Goal: Communication & Community: Answer question/provide support

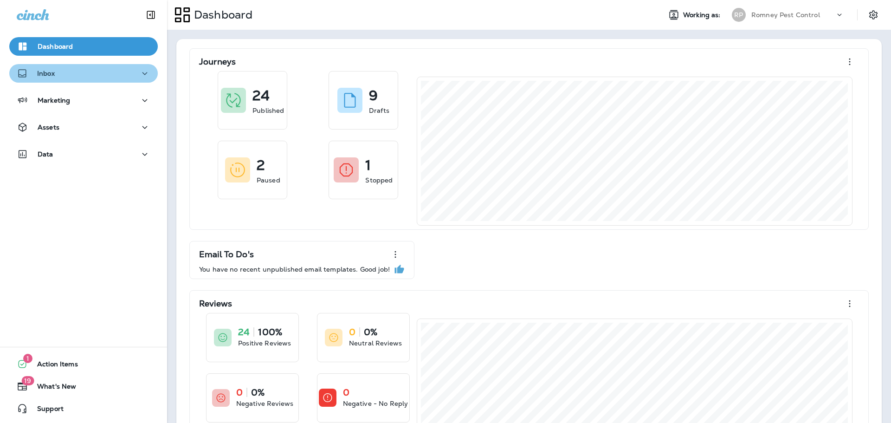
click at [78, 71] on div "Inbox" at bounding box center [84, 74] width 134 height 12
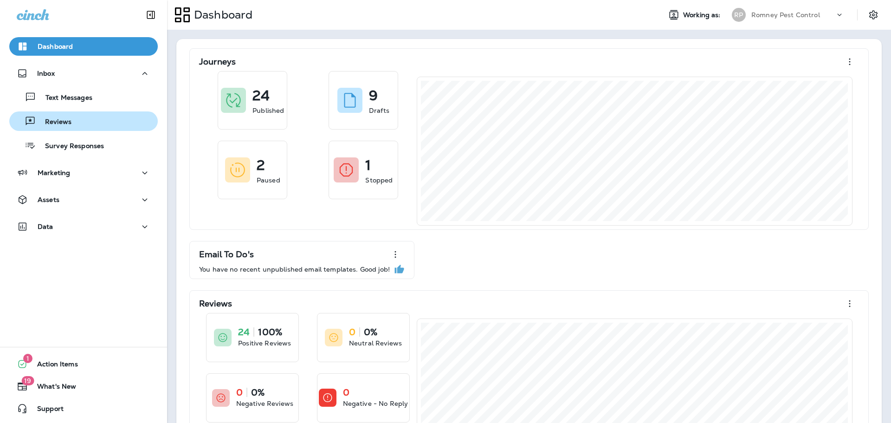
click at [74, 120] on div "Reviews" at bounding box center [83, 121] width 141 height 14
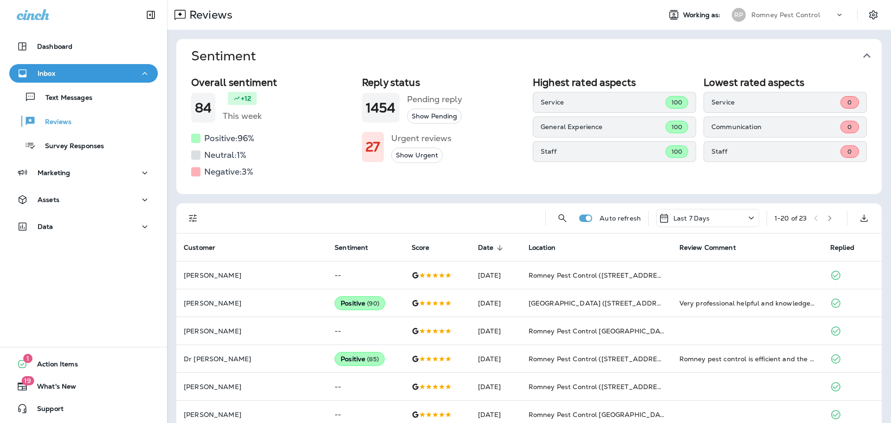
click at [868, 49] on icon "button" at bounding box center [866, 55] width 15 height 15
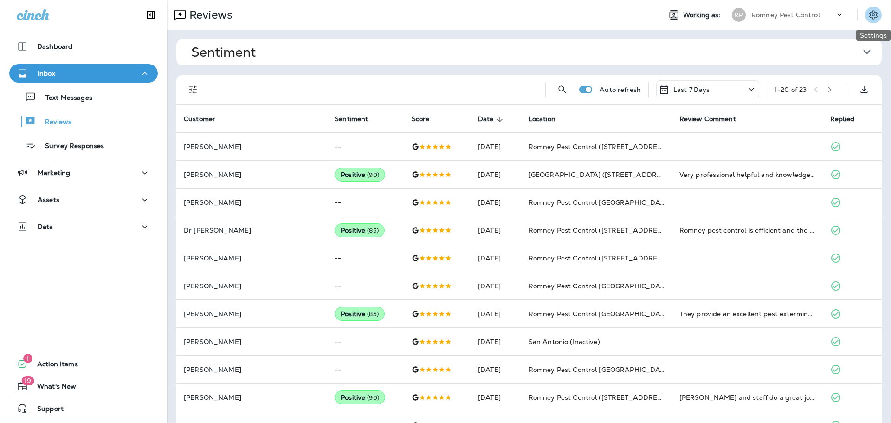
click at [875, 15] on icon "Settings" at bounding box center [873, 14] width 11 height 11
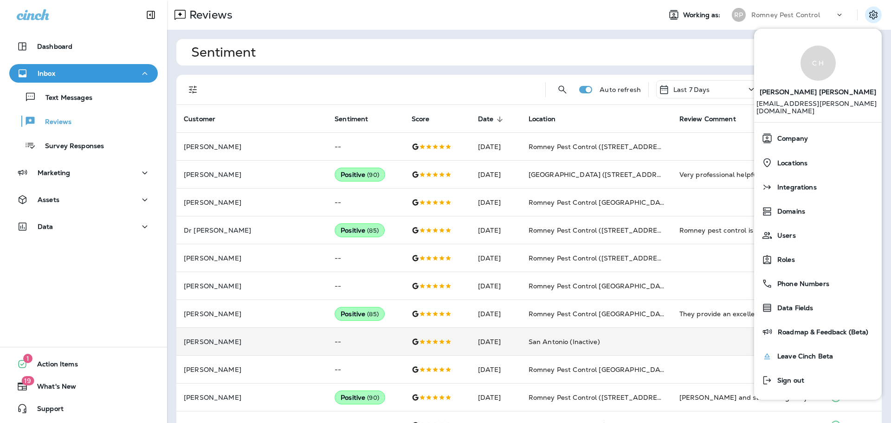
click at [822, 352] on span "Leave Cinch Beta" at bounding box center [803, 356] width 60 height 8
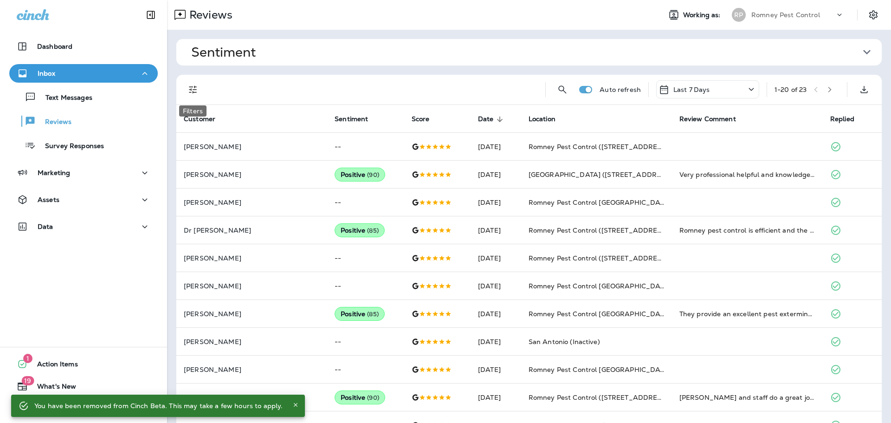
click at [196, 89] on icon "Filters" at bounding box center [193, 89] width 8 height 8
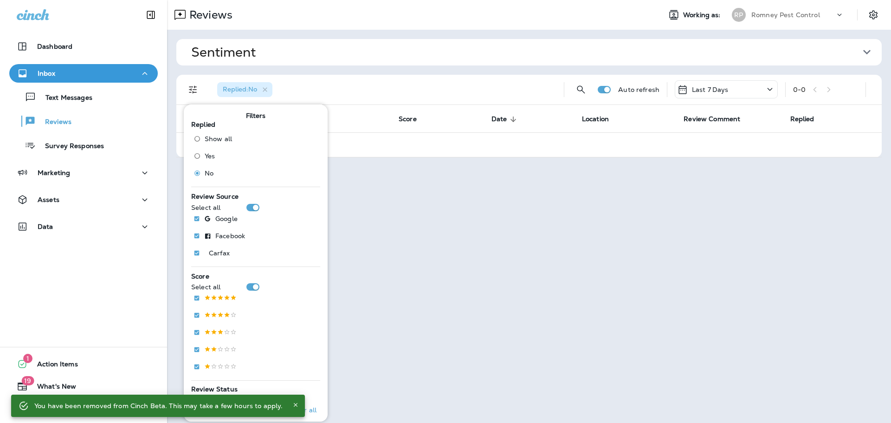
click at [404, 70] on div "Sentiment Overall sentiment 84 +12 This week Positive: 96 % Neutral: 1 % Negati…" at bounding box center [529, 98] width 724 height 137
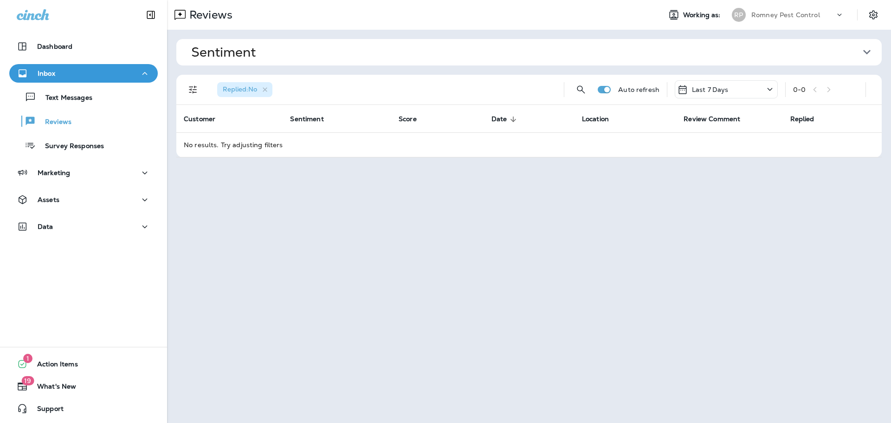
click at [802, 17] on p "Romney Pest Control" at bounding box center [785, 14] width 69 height 7
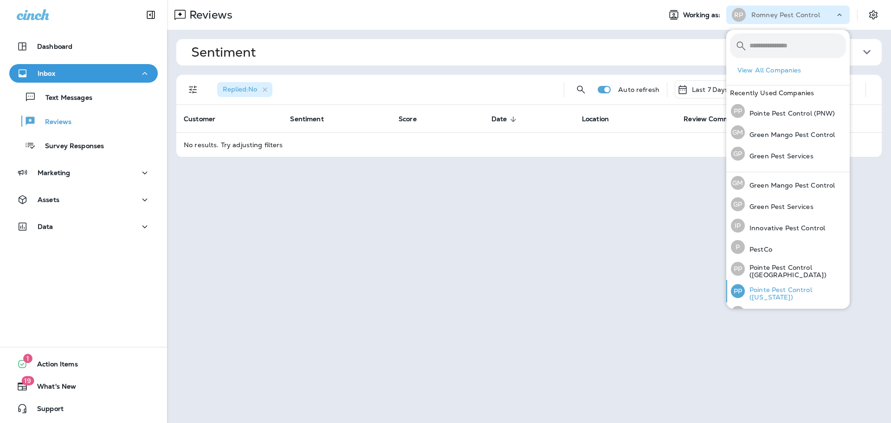
scroll to position [38, 0]
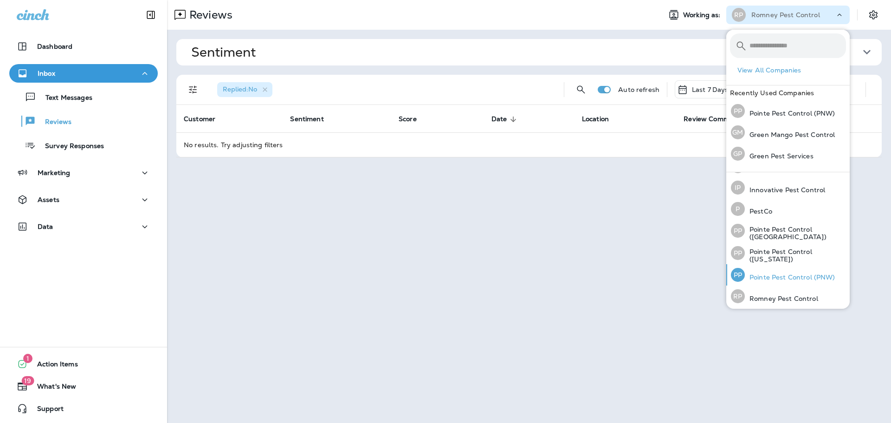
click at [780, 274] on p "Pointe Pest Control (PNW)" at bounding box center [790, 276] width 90 height 7
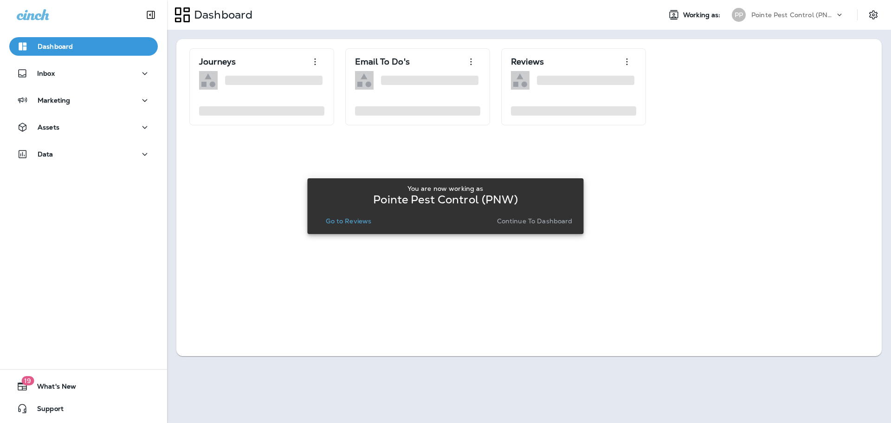
click at [341, 218] on p "Go to Reviews" at bounding box center [348, 220] width 45 height 7
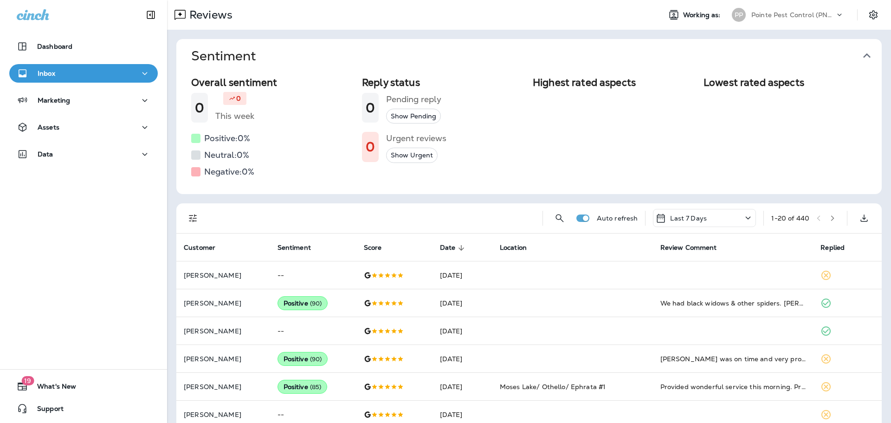
click at [871, 56] on icon "button" at bounding box center [866, 55] width 15 height 15
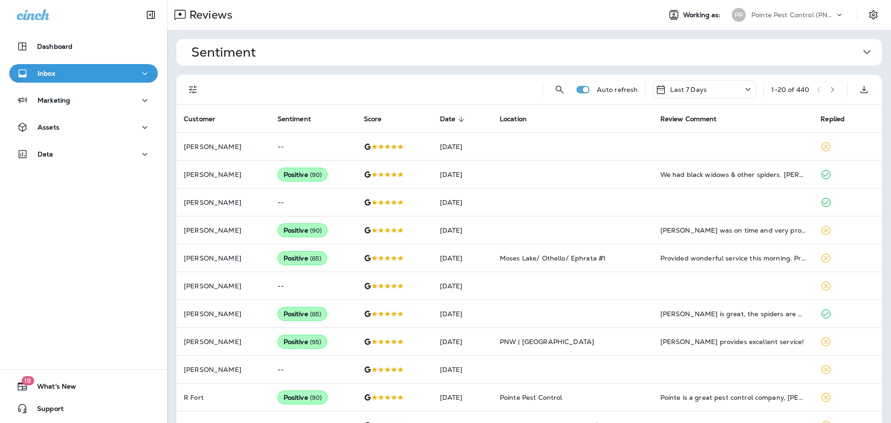
click at [194, 90] on icon "Filters" at bounding box center [192, 89] width 11 height 11
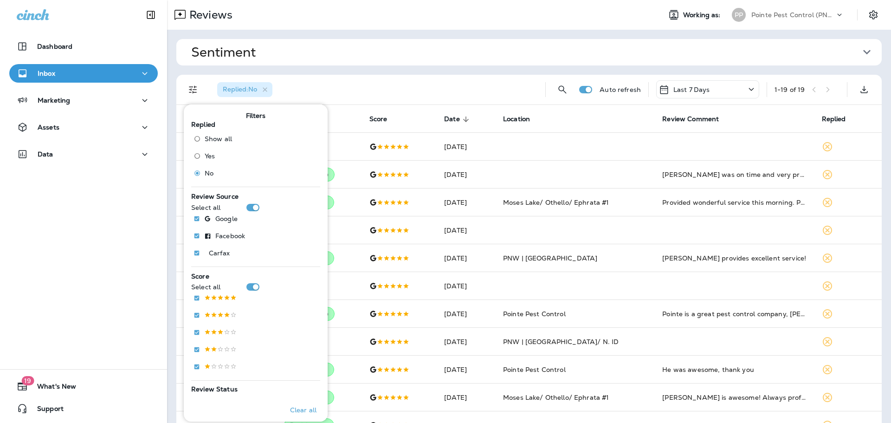
click at [367, 75] on div "Replied : No" at bounding box center [374, 90] width 328 height 30
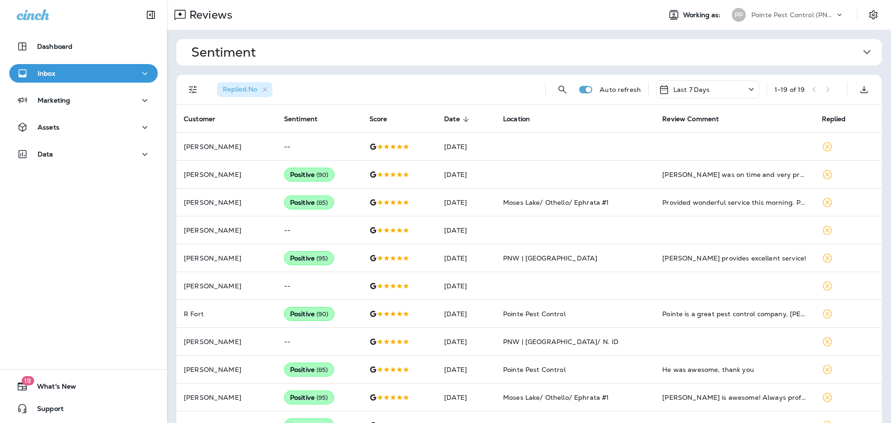
drag, startPoint x: 792, startPoint y: 10, endPoint x: 788, endPoint y: 17, distance: 8.3
click at [792, 10] on div "Pointe Pest Control (PNW)" at bounding box center [793, 15] width 84 height 14
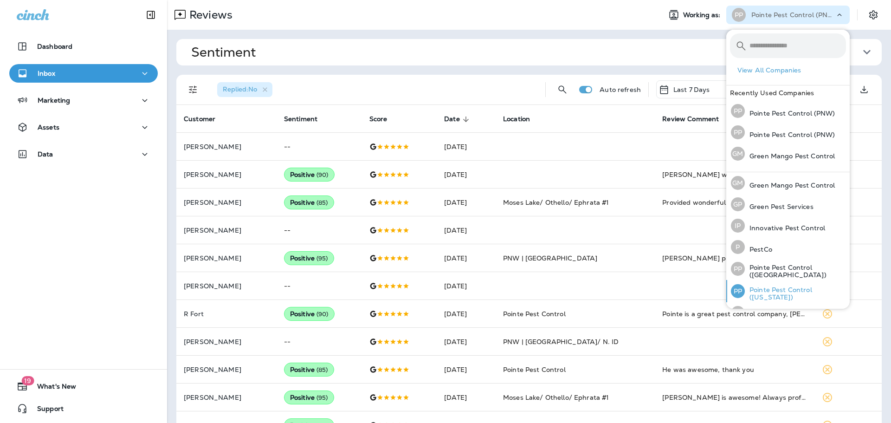
click at [788, 288] on p "Pointe Pest Control ([US_STATE])" at bounding box center [795, 293] width 101 height 15
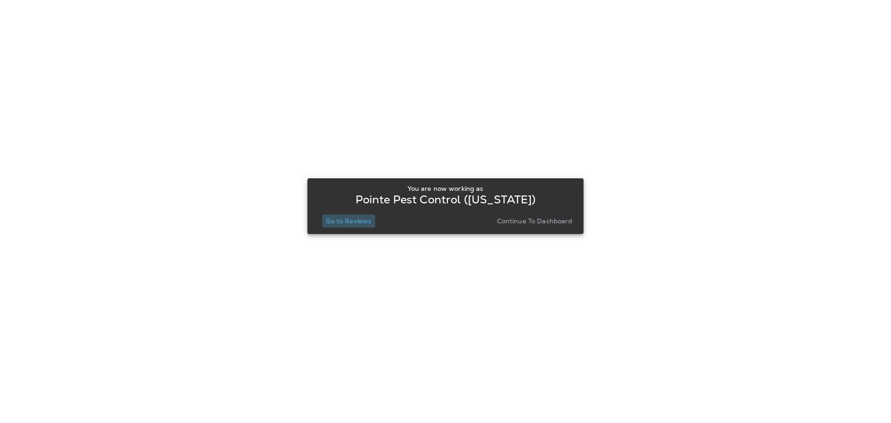
click at [345, 220] on p "Go to Reviews" at bounding box center [348, 220] width 45 height 7
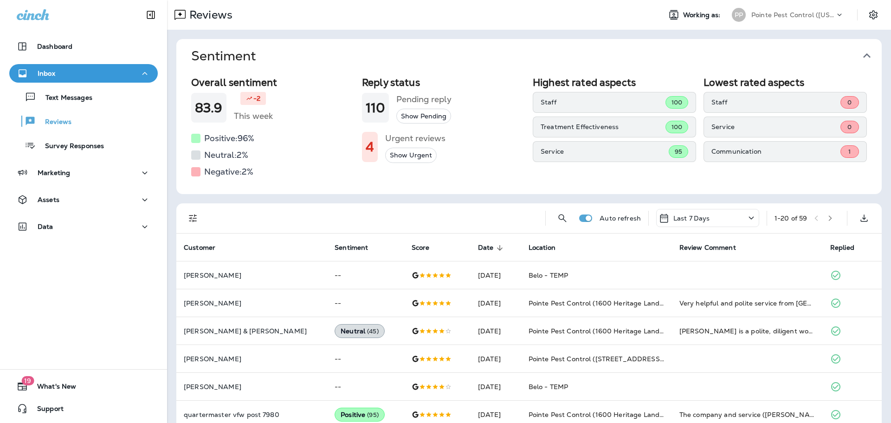
click at [868, 56] on icon "button" at bounding box center [866, 55] width 7 height 5
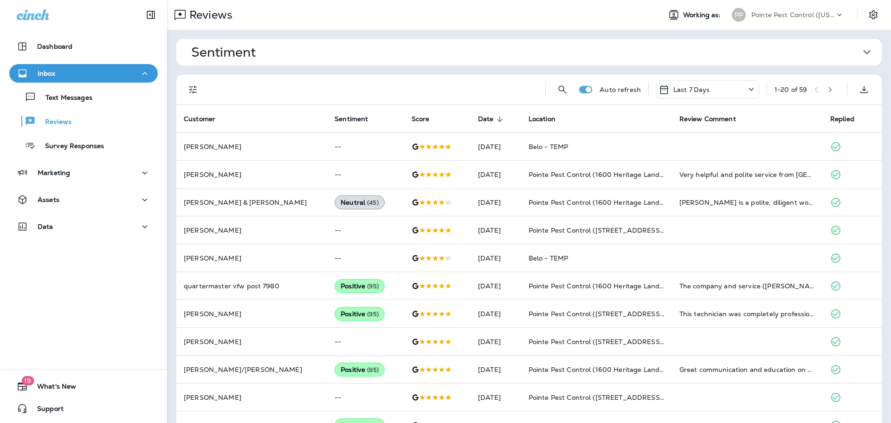
click at [193, 85] on icon "Filters" at bounding box center [192, 89] width 11 height 11
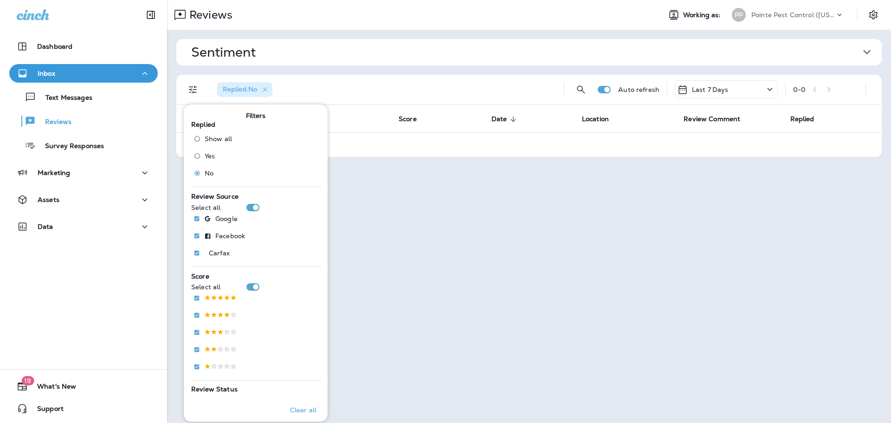
click at [465, 64] on button "Sentiment" at bounding box center [536, 52] width 705 height 26
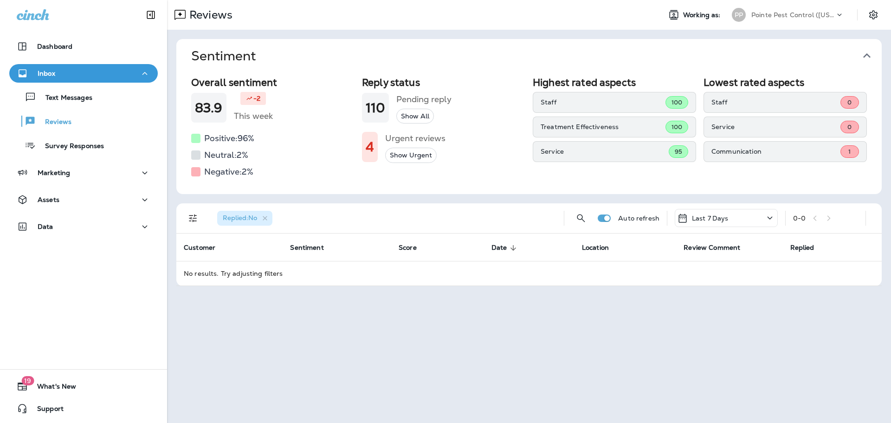
click at [806, 52] on span "Sentiment" at bounding box center [525, 55] width 668 height 15
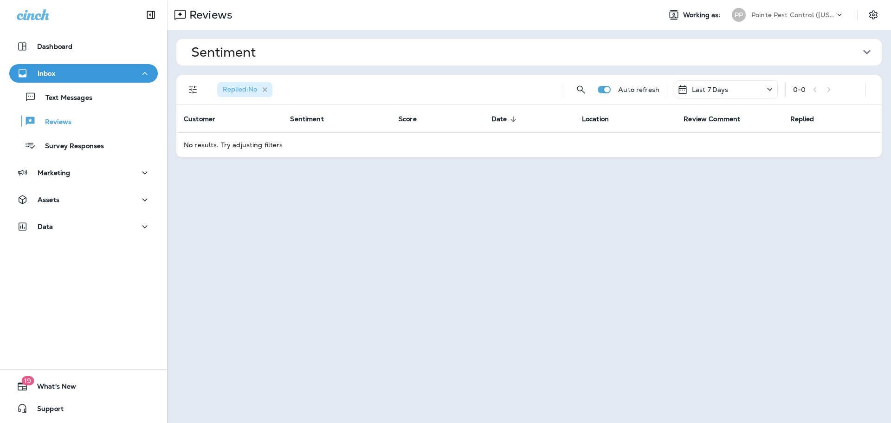
click at [265, 89] on icon "button" at bounding box center [265, 89] width 5 height 5
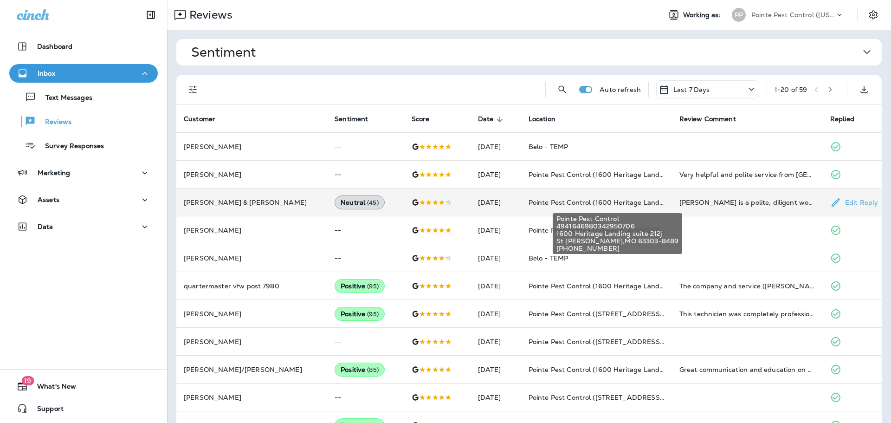
click at [645, 202] on span "Pointe Pest Control (1600 Heritage Landing suite 212j)" at bounding box center [616, 202] width 175 height 8
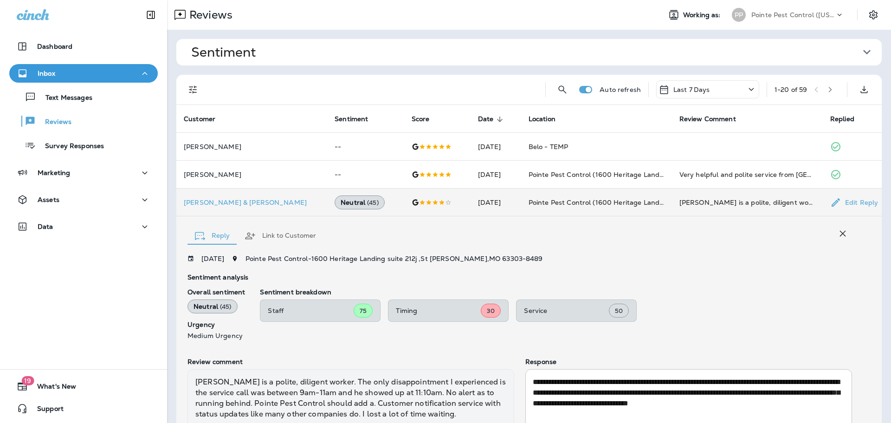
scroll to position [76, 0]
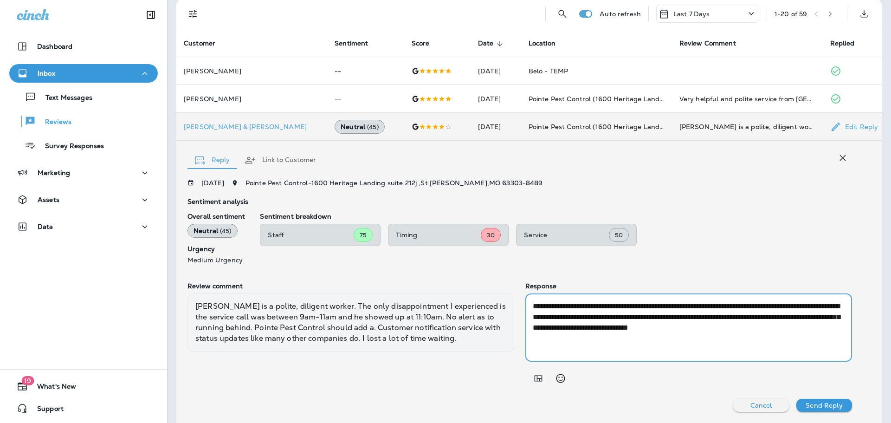
click at [833, 319] on textarea "**********" at bounding box center [689, 327] width 312 height 53
drag, startPoint x: 564, startPoint y: 341, endPoint x: 811, endPoint y: 329, distance: 247.2
click at [811, 329] on textarea "**********" at bounding box center [689, 327] width 312 height 53
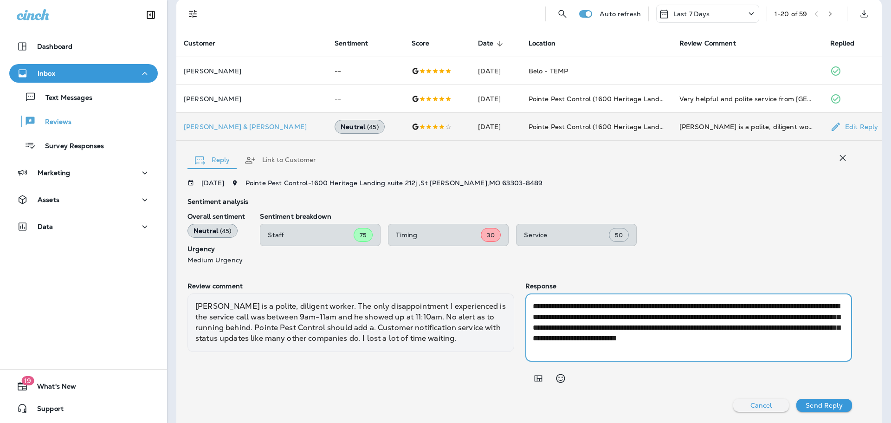
type textarea "**********"
click at [812, 404] on p "Send Reply" at bounding box center [824, 404] width 37 height 7
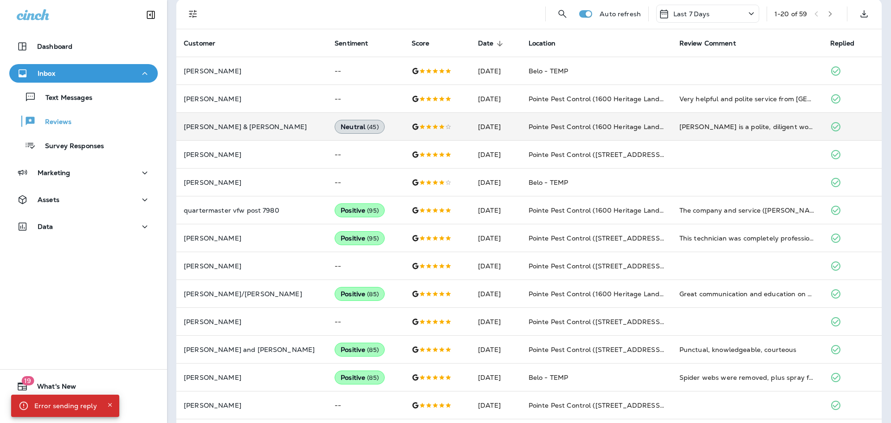
click at [109, 402] on icon "Close" at bounding box center [110, 404] width 6 height 6
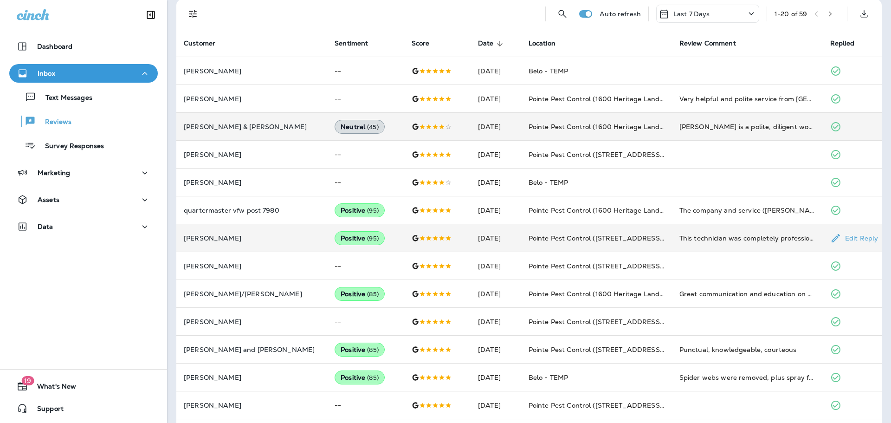
scroll to position [0, 0]
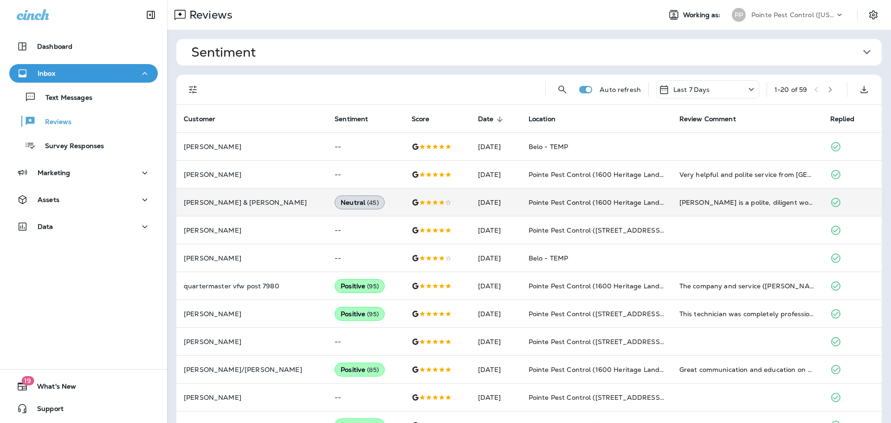
click at [804, 17] on p "Pointe Pest Control ([US_STATE])" at bounding box center [793, 14] width 84 height 7
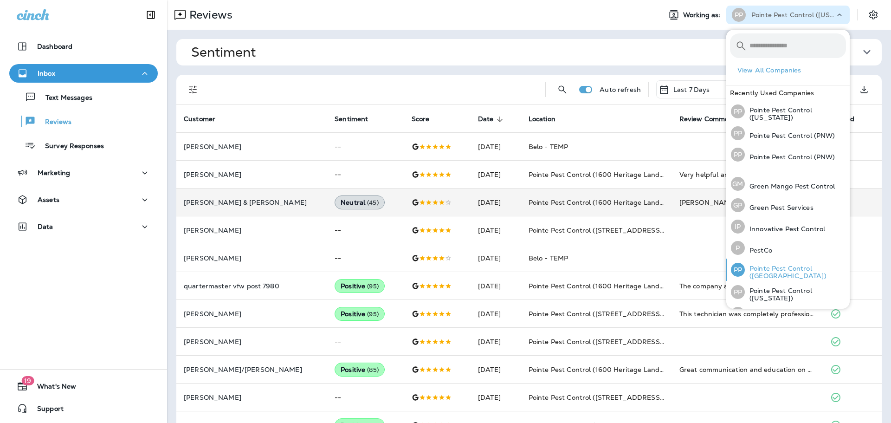
click at [790, 259] on div "PP Pointe Pest Control ([GEOGRAPHIC_DATA])" at bounding box center [788, 269] width 123 height 22
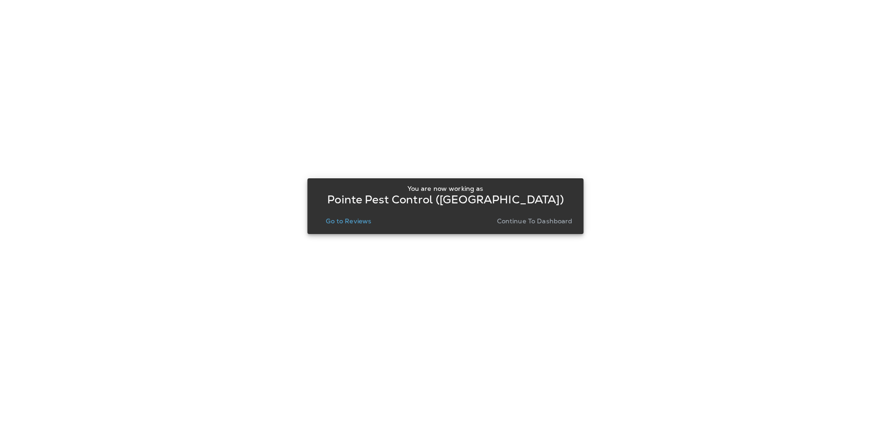
click at [350, 224] on p "Go to Reviews" at bounding box center [348, 220] width 45 height 7
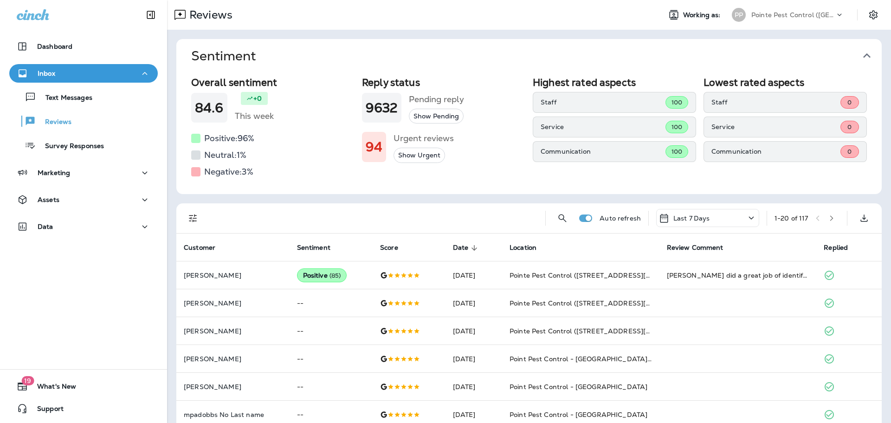
click at [867, 53] on icon "button" at bounding box center [866, 55] width 15 height 15
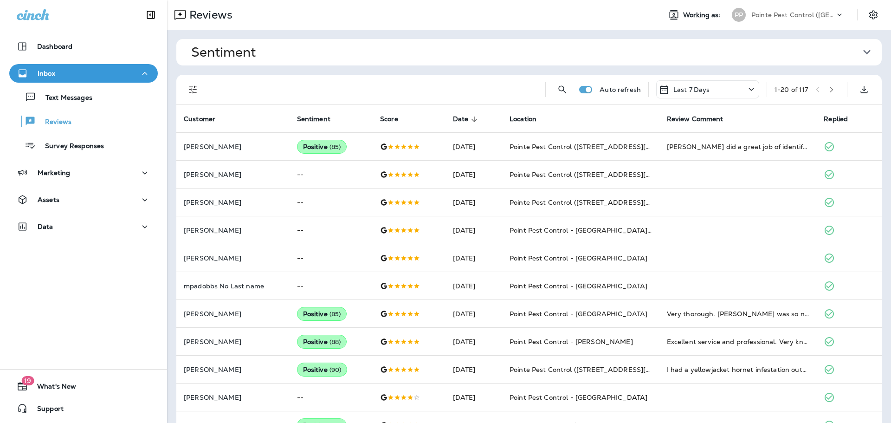
drag, startPoint x: 194, startPoint y: 77, endPoint x: 194, endPoint y: 87, distance: 9.3
click at [194, 77] on div "Auto refresh Last 7 Days 1 - 20 of 117" at bounding box center [531, 90] width 694 height 30
click at [193, 94] on icon "Filters" at bounding box center [192, 89] width 11 height 11
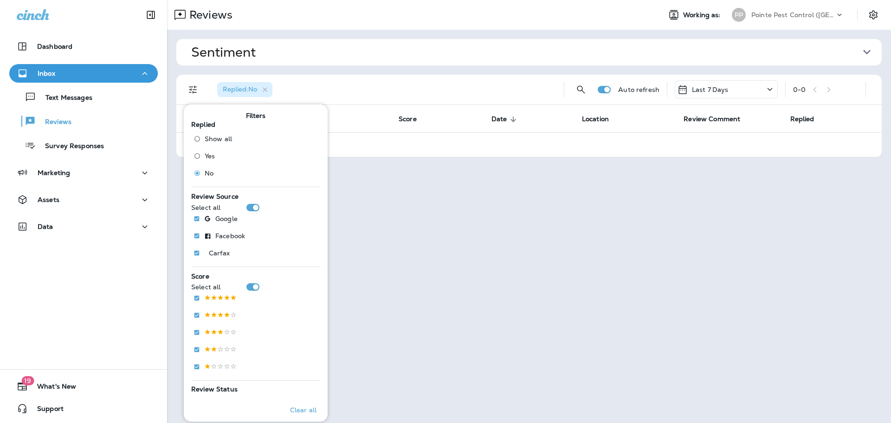
click at [820, 11] on p "Pointe Pest Control ([GEOGRAPHIC_DATA])" at bounding box center [793, 14] width 84 height 7
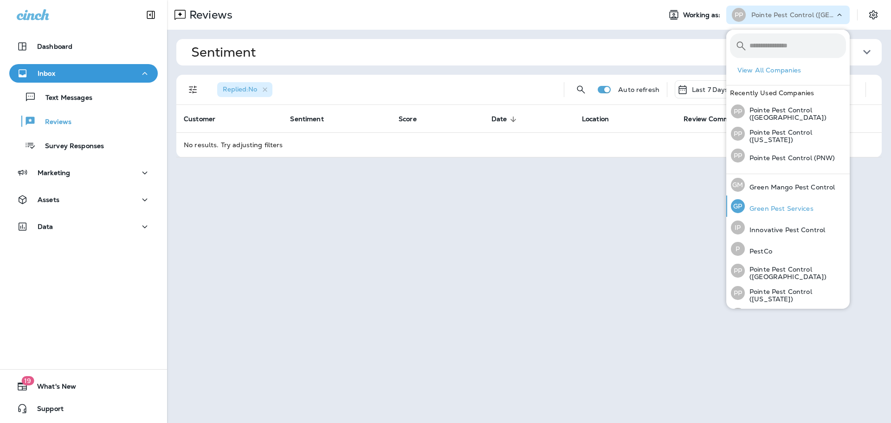
click at [798, 212] on div "[PERSON_NAME] Pest Services" at bounding box center [772, 205] width 90 height 21
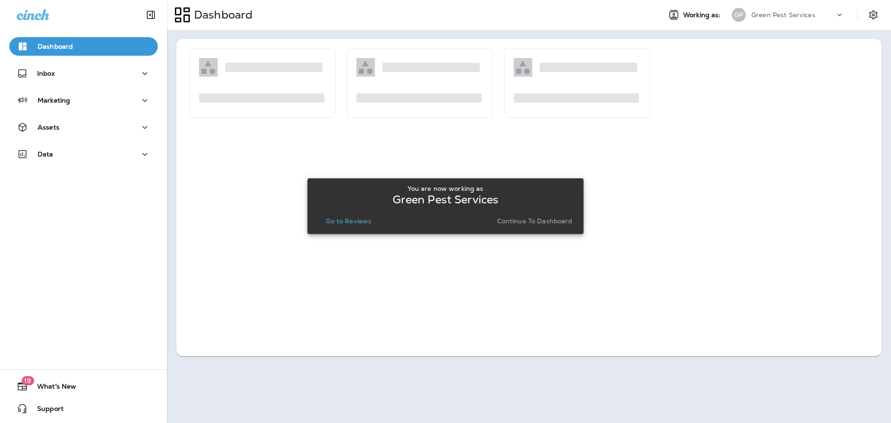
click at [349, 224] on p "Go to Reviews" at bounding box center [348, 220] width 45 height 7
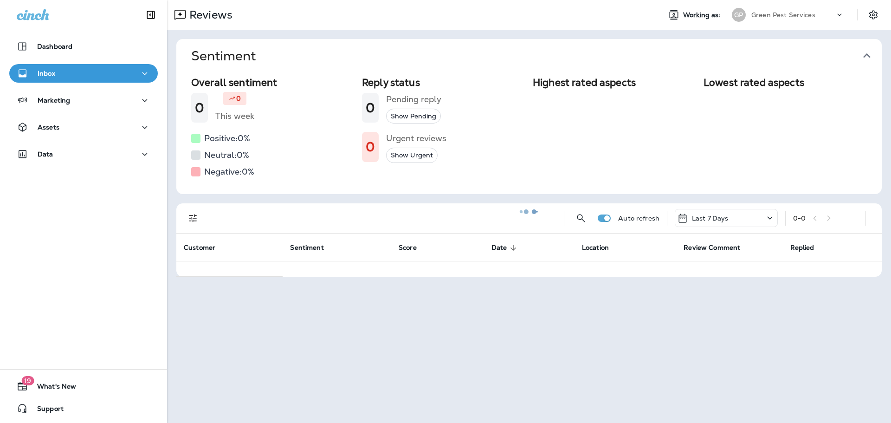
click at [862, 54] on icon "button" at bounding box center [866, 55] width 15 height 15
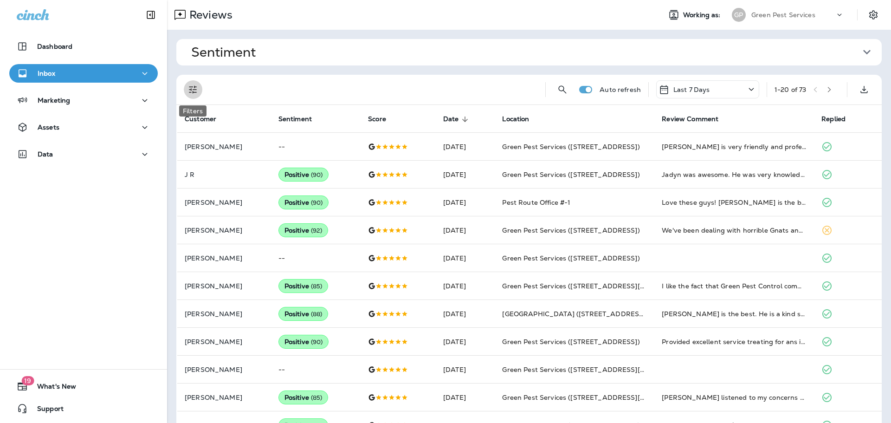
drag, startPoint x: 190, startPoint y: 90, endPoint x: 194, endPoint y: 113, distance: 24.0
click at [190, 90] on icon "Filters" at bounding box center [192, 89] width 11 height 11
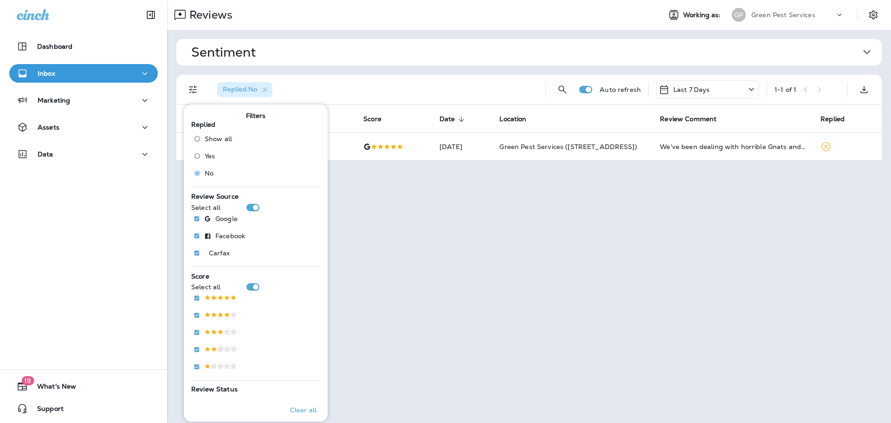
click at [479, 70] on div "Sentiment Overall sentiment 83.5 -3 This week Positive: 95 % Neutral: 1 % Negat…" at bounding box center [529, 100] width 724 height 140
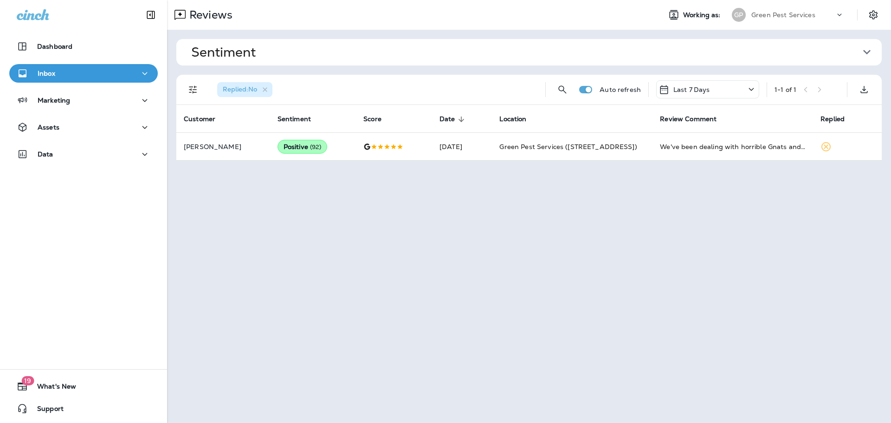
click at [818, 14] on div "Green Pest Services" at bounding box center [793, 15] width 84 height 14
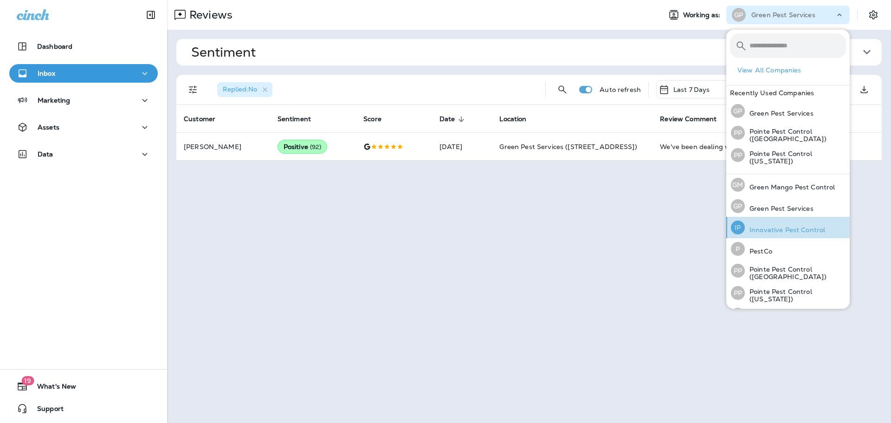
click at [792, 230] on p "Innovative Pest Control" at bounding box center [785, 229] width 80 height 7
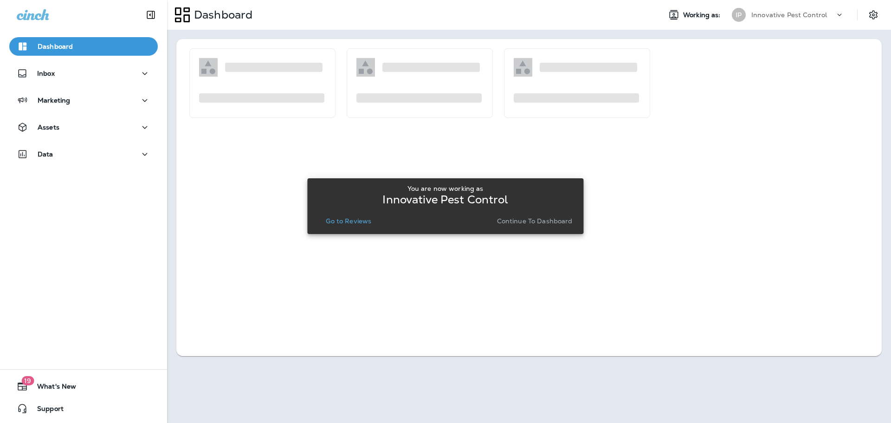
click at [352, 220] on p "Go to Reviews" at bounding box center [348, 220] width 45 height 7
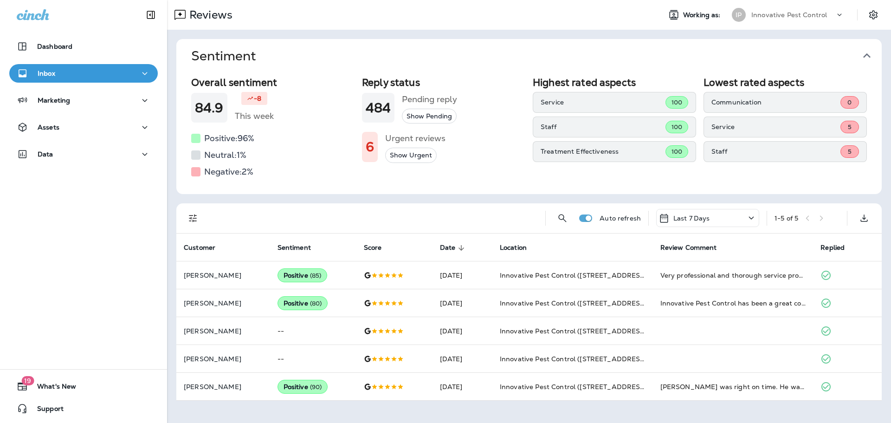
drag, startPoint x: 866, startPoint y: 52, endPoint x: 852, endPoint y: 60, distance: 16.0
click at [866, 52] on icon "button" at bounding box center [866, 55] width 15 height 15
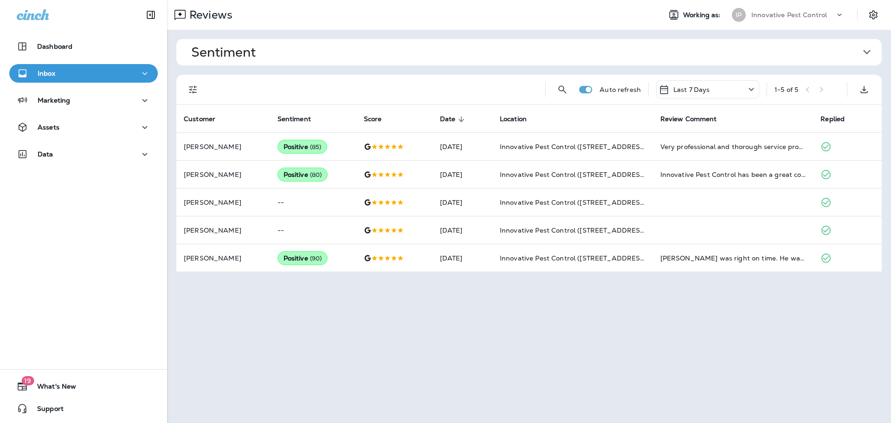
click at [788, 17] on p "Innovative Pest Control" at bounding box center [789, 14] width 76 height 7
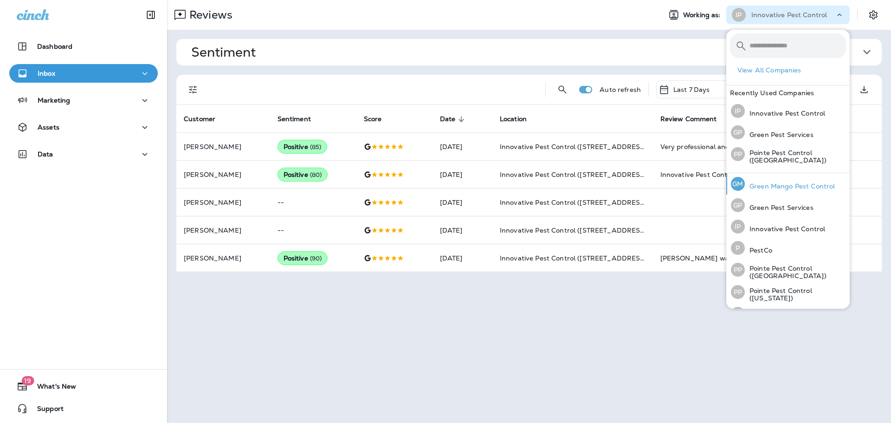
click at [788, 178] on div "[PERSON_NAME] Mango Pest Control" at bounding box center [782, 183] width 111 height 21
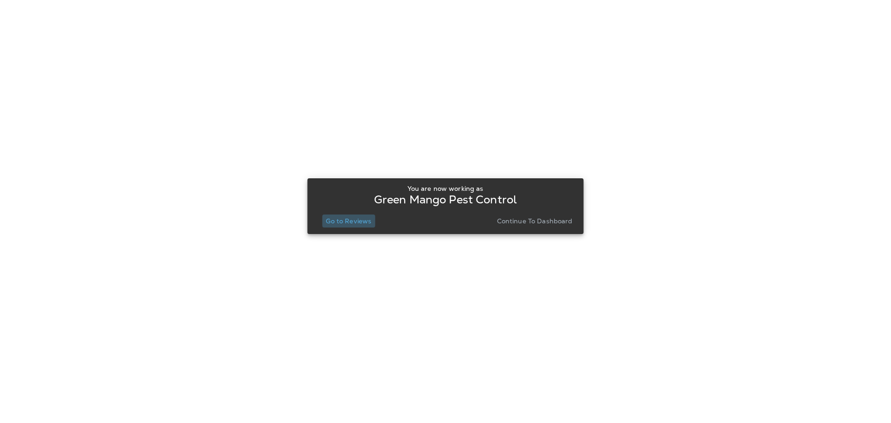
click at [354, 226] on button "Go to Reviews" at bounding box center [348, 220] width 53 height 13
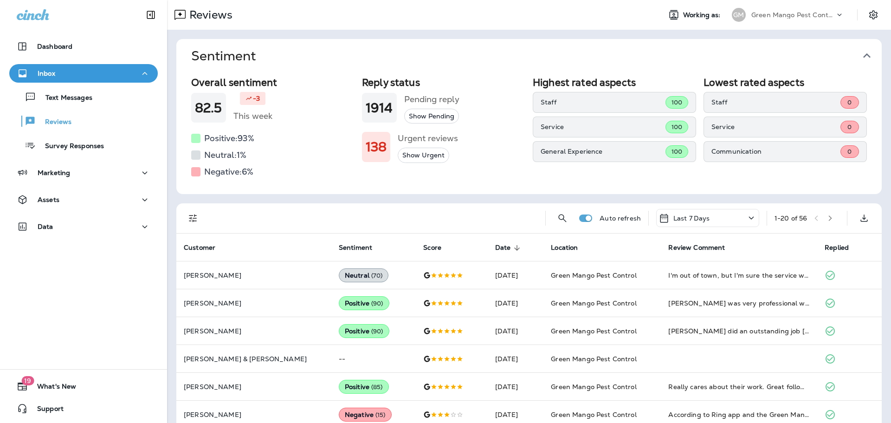
click at [865, 51] on icon "button" at bounding box center [866, 55] width 15 height 15
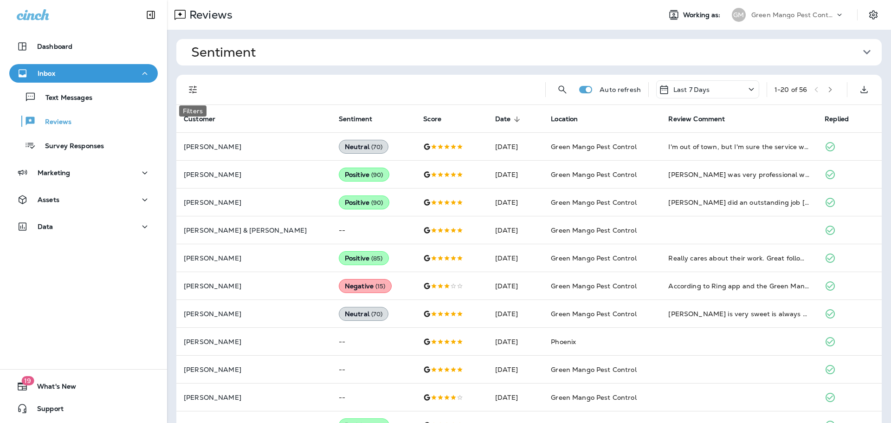
click at [194, 88] on icon "Filters" at bounding box center [192, 89] width 11 height 11
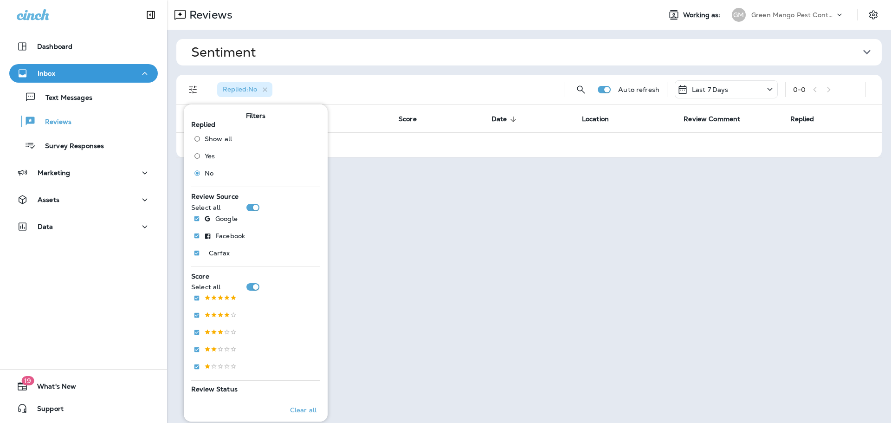
click at [449, 77] on div "Replied : No" at bounding box center [383, 90] width 347 height 30
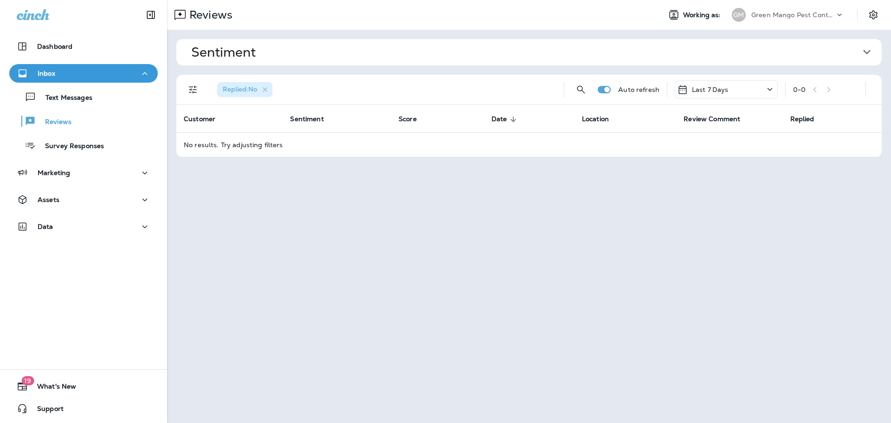
click at [828, 14] on p "Green Mango Pest Control" at bounding box center [793, 14] width 84 height 7
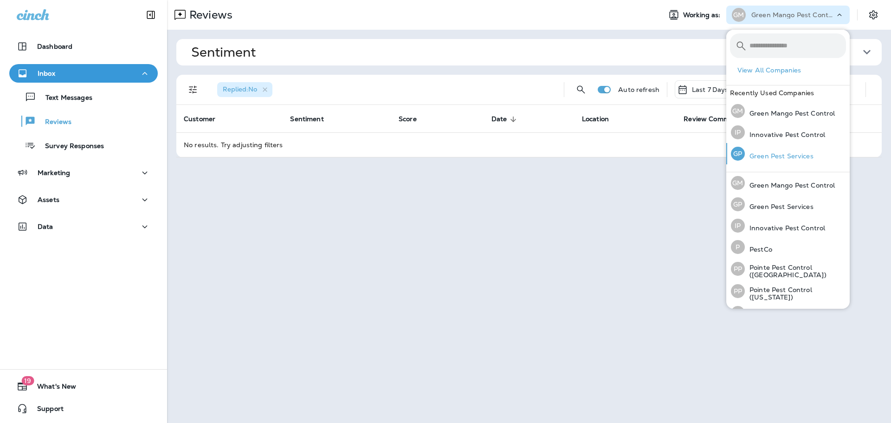
click at [773, 149] on div "[PERSON_NAME] Pest Services" at bounding box center [772, 153] width 90 height 21
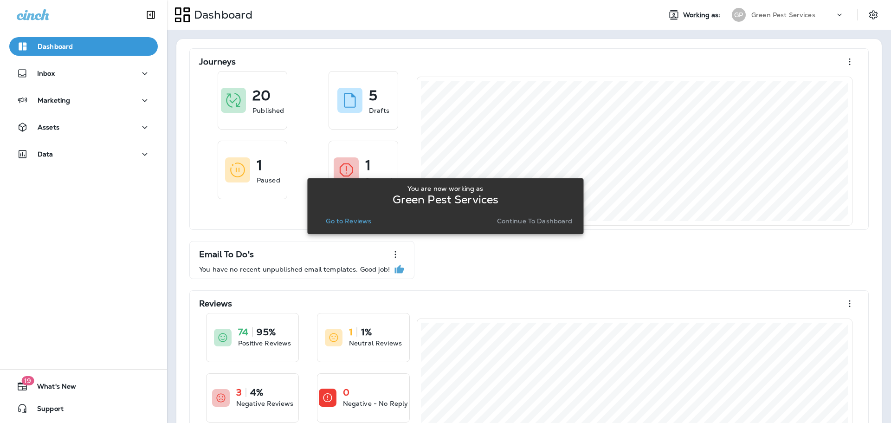
click at [340, 217] on p "Go to Reviews" at bounding box center [348, 220] width 45 height 7
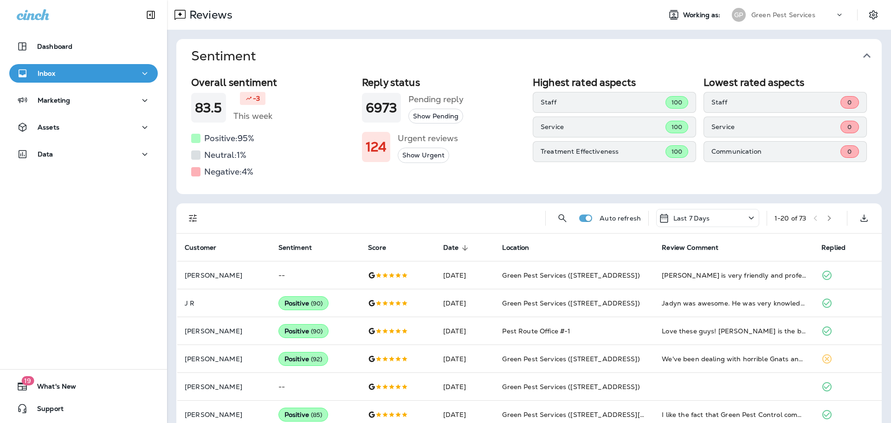
click at [869, 56] on icon "button" at bounding box center [866, 55] width 15 height 15
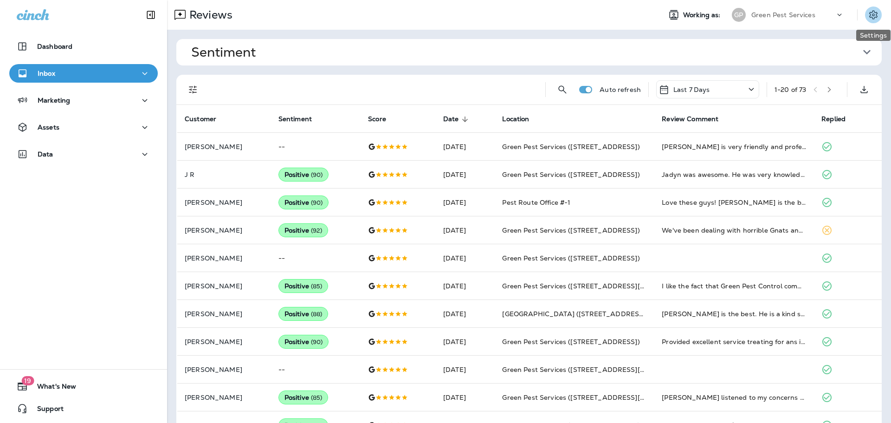
click at [876, 20] on icon "Settings" at bounding box center [873, 14] width 11 height 11
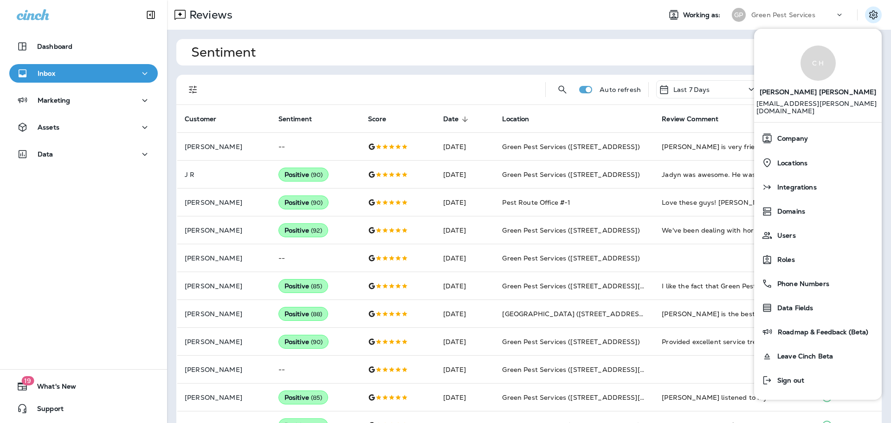
click at [430, 55] on span "Sentiment" at bounding box center [525, 52] width 668 height 15
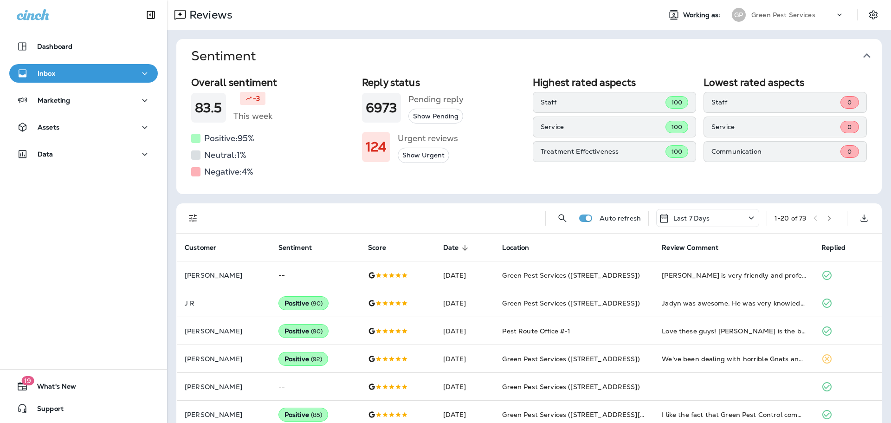
click at [430, 55] on span "Sentiment" at bounding box center [525, 55] width 668 height 15
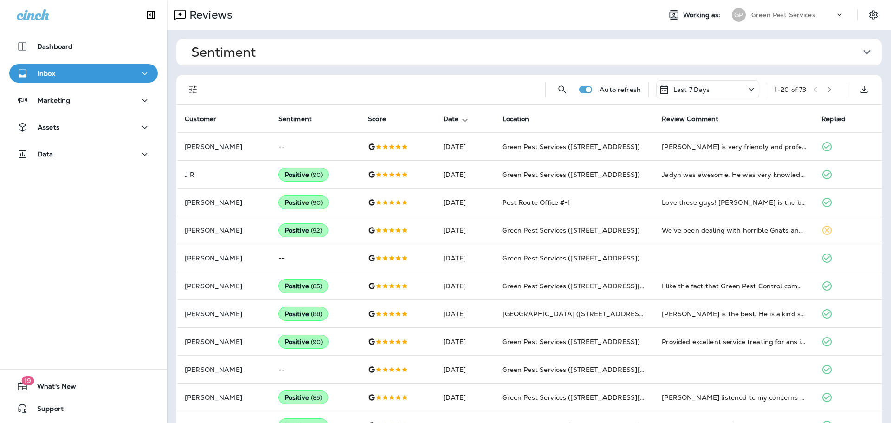
click at [190, 88] on icon "Filters" at bounding box center [192, 89] width 11 height 11
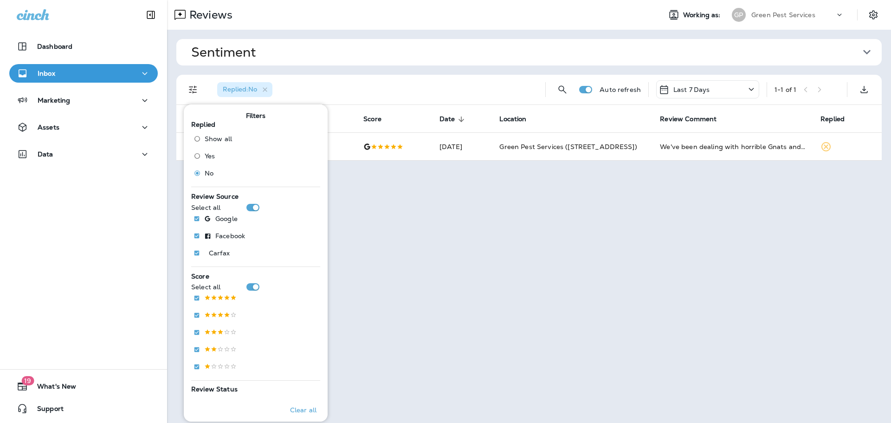
click at [404, 19] on div "Reviews" at bounding box center [410, 15] width 486 height 19
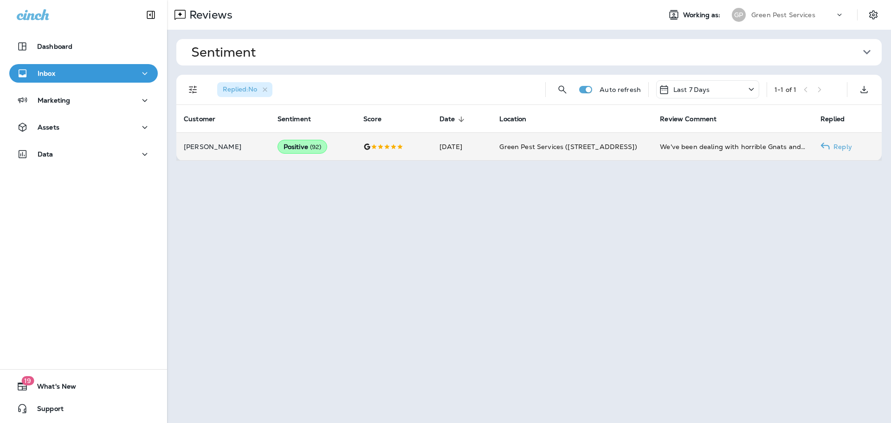
click at [518, 150] on span "Green Pest Services ([STREET_ADDRESS])" at bounding box center [567, 146] width 137 height 8
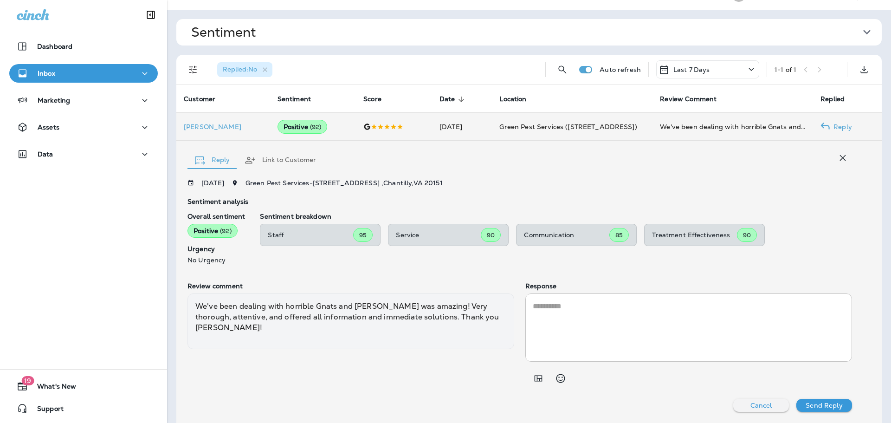
click at [613, 325] on textarea at bounding box center [689, 327] width 312 height 53
paste textarea "**********"
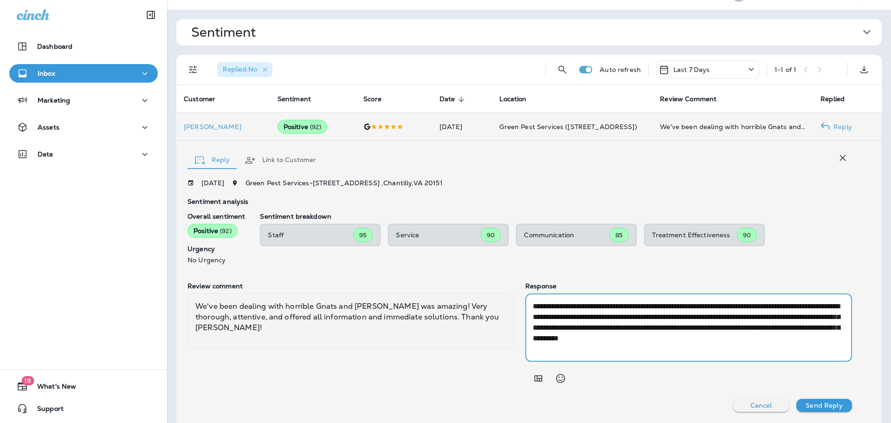
click at [774, 338] on textarea "**********" at bounding box center [689, 327] width 312 height 53
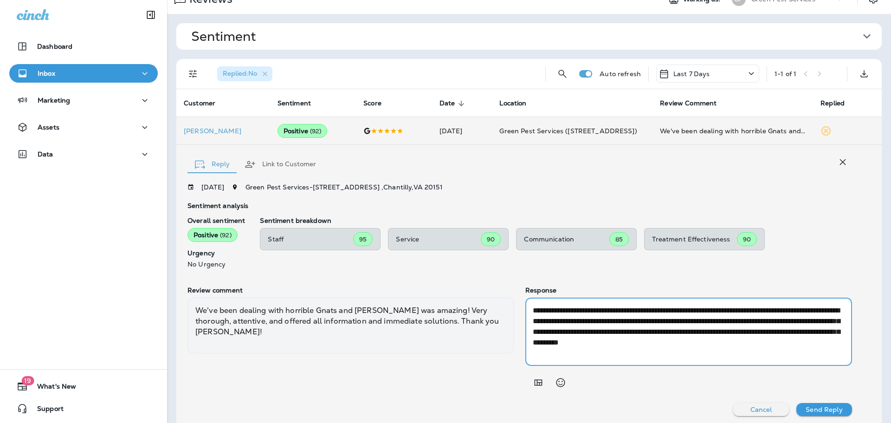
click at [802, 310] on textarea "**********" at bounding box center [689, 331] width 312 height 53
click at [698, 334] on textarea "**********" at bounding box center [689, 331] width 312 height 53
drag, startPoint x: 832, startPoint y: 333, endPoint x: 829, endPoint y: 346, distance: 13.7
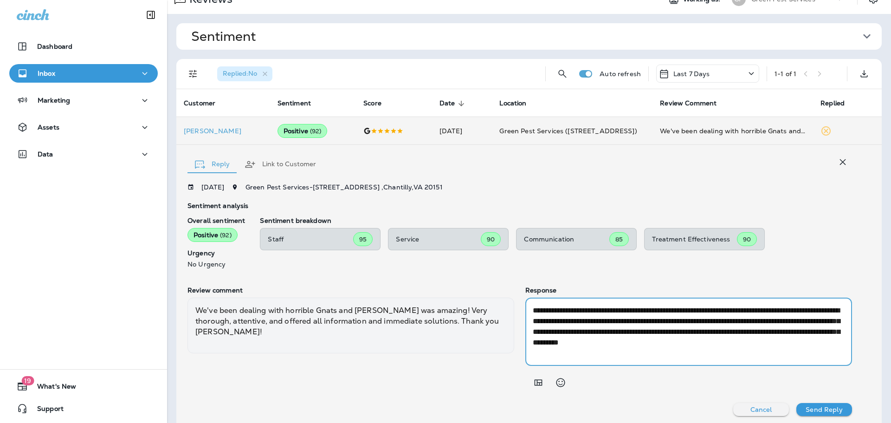
click at [832, 333] on textarea "**********" at bounding box center [689, 331] width 312 height 53
type textarea "**********"
click at [826, 408] on p "Send Reply" at bounding box center [824, 409] width 37 height 7
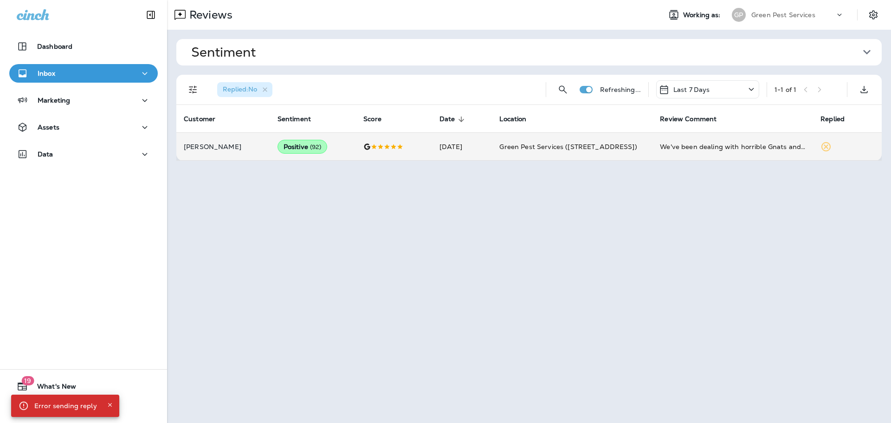
scroll to position [0, 0]
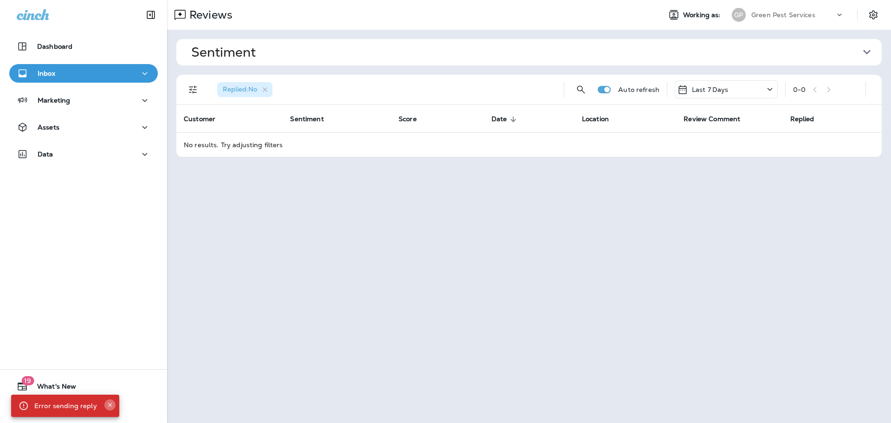
click at [108, 404] on icon "Close" at bounding box center [110, 404] width 6 height 6
click at [768, 13] on p "Green Pest Services" at bounding box center [783, 14] width 64 height 7
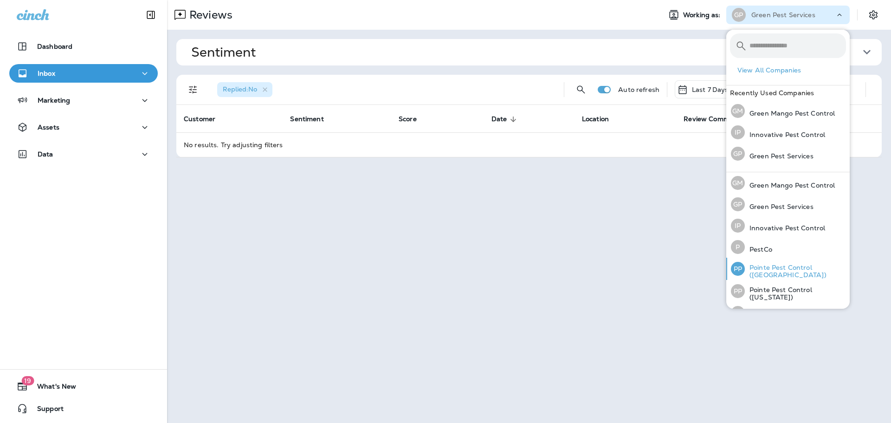
scroll to position [38, 0]
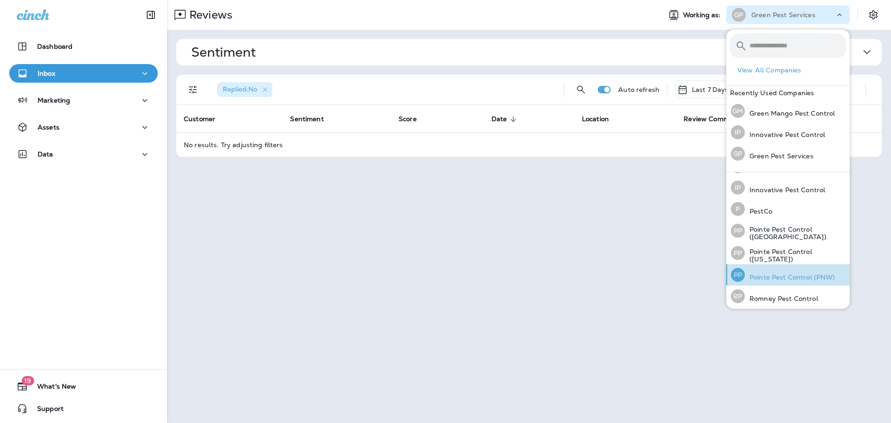
click at [794, 273] on p "Pointe Pest Control (PNW)" at bounding box center [790, 276] width 90 height 7
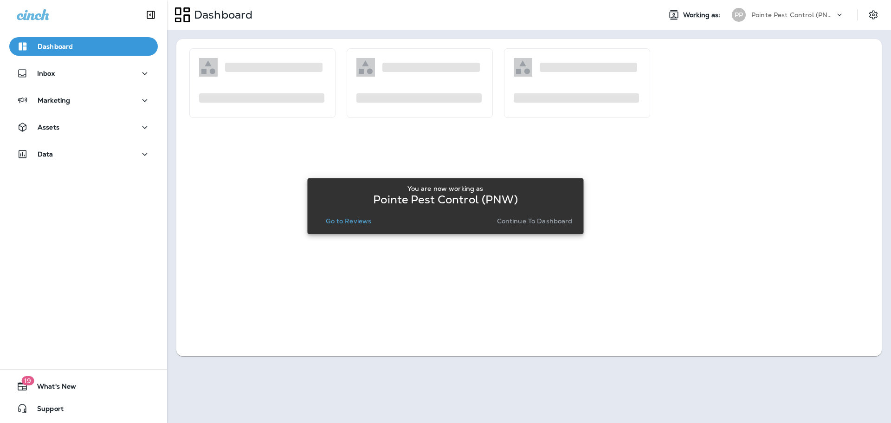
click at [359, 221] on p "Go to Reviews" at bounding box center [348, 220] width 45 height 7
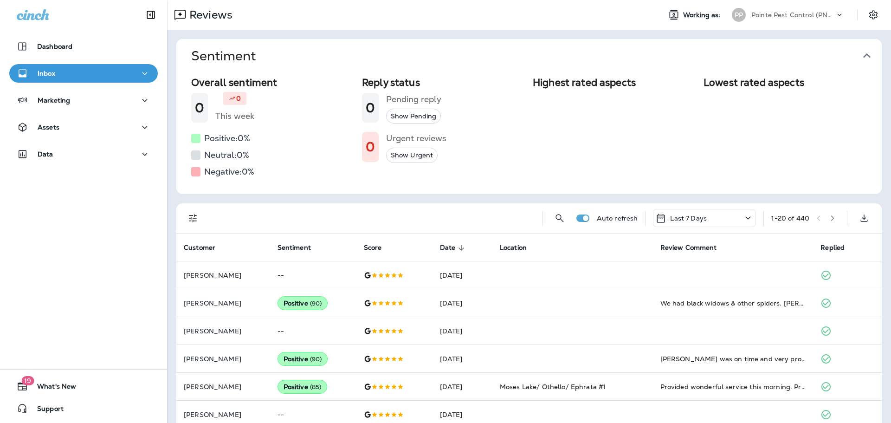
click at [870, 54] on icon "button" at bounding box center [866, 55] width 15 height 15
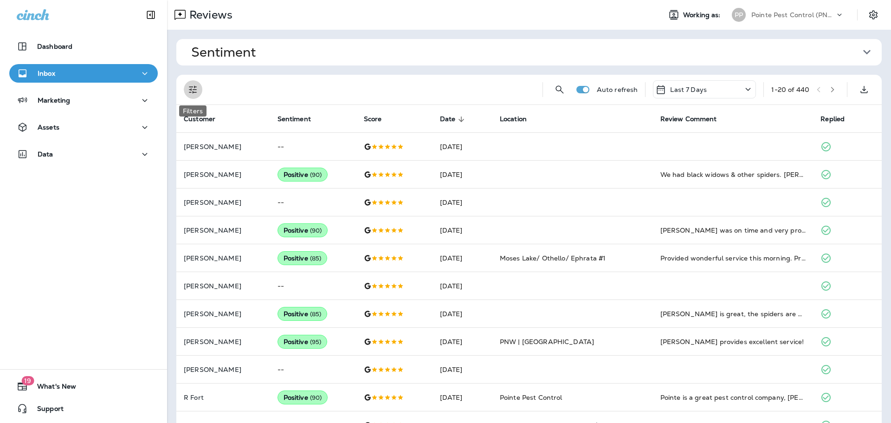
click at [190, 87] on icon "Filters" at bounding box center [192, 89] width 11 height 11
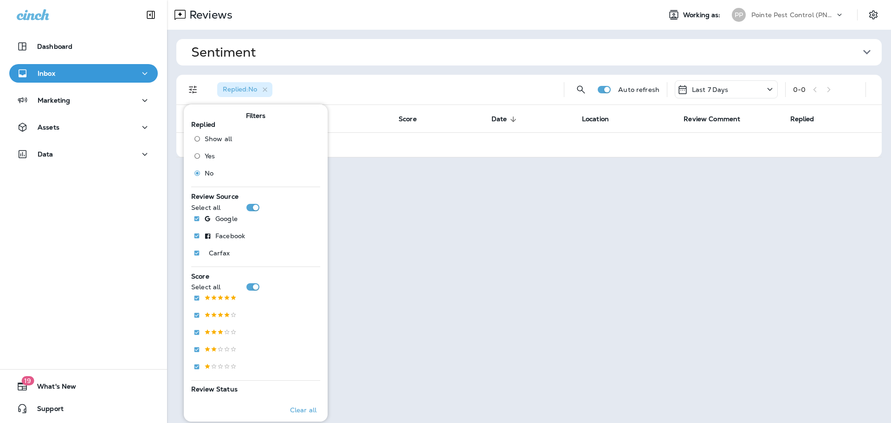
click at [474, 79] on div "Replied : No" at bounding box center [383, 90] width 347 height 30
